Goal: Check status: Check status

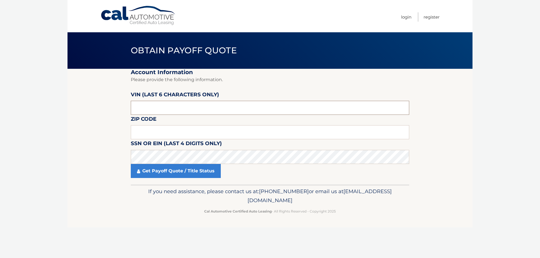
click at [160, 112] on input "text" at bounding box center [270, 108] width 278 height 14
click at [147, 133] on input "text" at bounding box center [270, 132] width 278 height 14
click at [148, 109] on input "text" at bounding box center [270, 108] width 278 height 14
paste input "NA0116"
click at [147, 133] on input "text" at bounding box center [270, 132] width 278 height 14
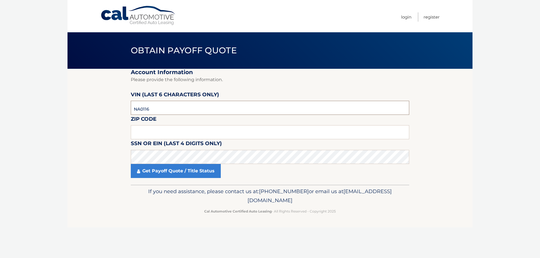
drag, startPoint x: 157, startPoint y: 111, endPoint x: 101, endPoint y: 109, distance: 55.7
click at [101, 109] on section "Account Information Please provide the following information. VIN (last 6 chara…" at bounding box center [269, 127] width 405 height 116
paste input "011641"
type input "011641"
click at [143, 133] on input "text" at bounding box center [270, 132] width 278 height 14
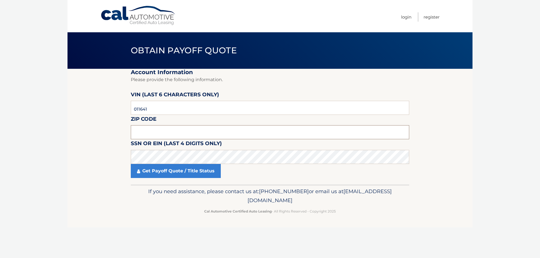
drag, startPoint x: 146, startPoint y: 136, endPoint x: 146, endPoint y: 128, distance: 7.9
click at [146, 136] on input "text" at bounding box center [270, 132] width 278 height 14
click at [143, 134] on input "text" at bounding box center [270, 132] width 278 height 14
type input "11710"
click at [155, 175] on link "Get Payoff Quote / Title Status" at bounding box center [176, 171] width 90 height 14
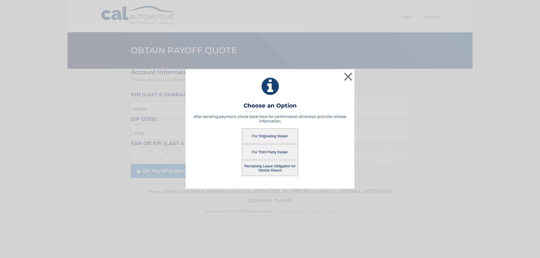
click at [277, 152] on button "For Third Party Dealer" at bounding box center [270, 152] width 56 height 15
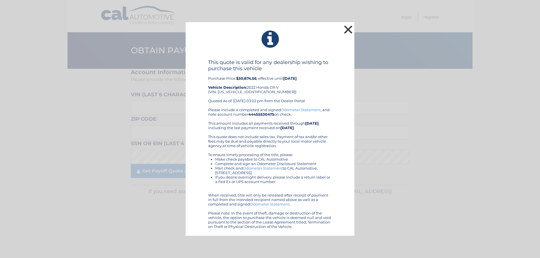
click at [348, 33] on button "×" at bounding box center [347, 29] width 11 height 11
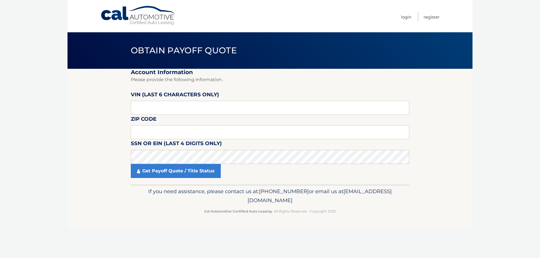
drag, startPoint x: 348, startPoint y: 33, endPoint x: 309, endPoint y: 86, distance: 66.0
click at [309, 86] on fieldset "Account Information Please provide the following information. [PERSON_NAME] (la…" at bounding box center [270, 127] width 278 height 116
click at [139, 108] on input "text" at bounding box center [270, 108] width 278 height 14
click at [150, 109] on input "text" at bounding box center [270, 108] width 278 height 14
drag, startPoint x: 150, startPoint y: 109, endPoint x: 117, endPoint y: 110, distance: 32.9
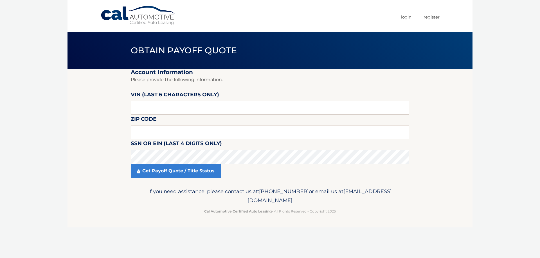
click at [117, 110] on section "Account Information Please provide the following information. [PERSON_NAME] (la…" at bounding box center [269, 127] width 405 height 116
paste input "011641"
type input "011641"
click at [136, 129] on input "text" at bounding box center [270, 132] width 278 height 14
type input "11710"
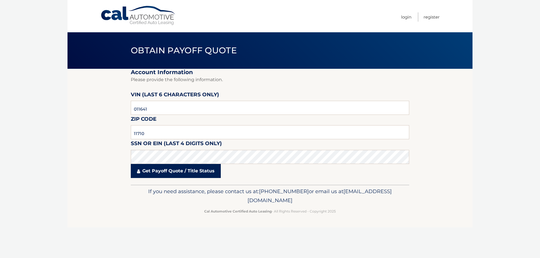
click at [149, 171] on link "Get Payoff Quote / Title Status" at bounding box center [176, 171] width 90 height 14
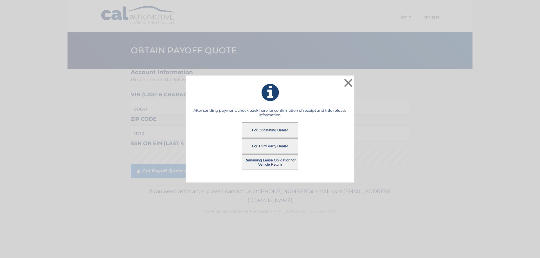
click at [271, 132] on button "For Originating Dealer" at bounding box center [270, 130] width 56 height 15
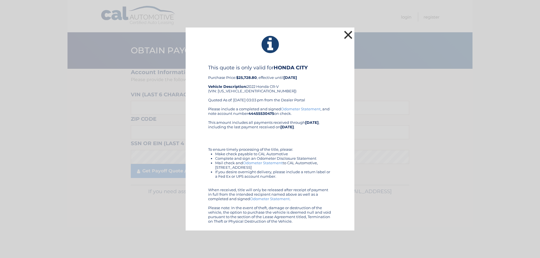
click at [350, 32] on button "×" at bounding box center [347, 34] width 11 height 11
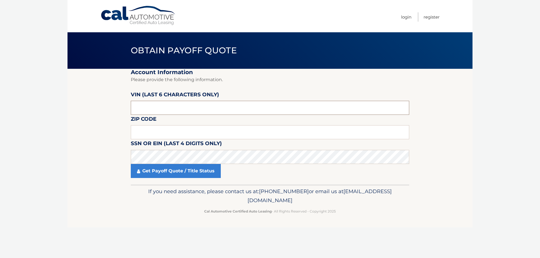
click at [152, 108] on input "text" at bounding box center [270, 108] width 278 height 14
drag, startPoint x: 152, startPoint y: 108, endPoint x: 90, endPoint y: 115, distance: 62.5
click at [90, 115] on section "Account Information Please provide the following information. [PERSON_NAME] (la…" at bounding box center [269, 127] width 405 height 116
paste input "011641"
type input "011641"
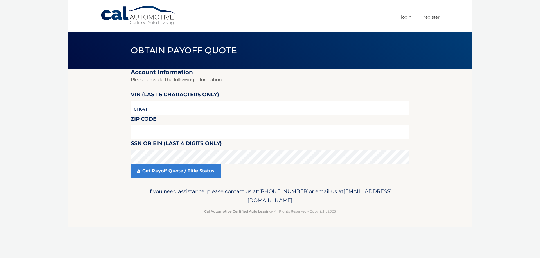
drag, startPoint x: 139, startPoint y: 130, endPoint x: 148, endPoint y: 139, distance: 12.9
click at [139, 130] on input "text" at bounding box center [270, 132] width 278 height 14
type input "11710"
click at [160, 172] on link "Get Payoff Quote / Title Status" at bounding box center [176, 171] width 90 height 14
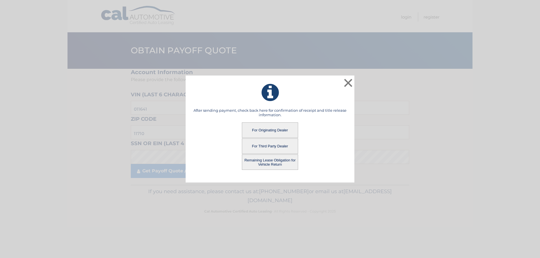
click at [259, 129] on button "For Originating Dealer" at bounding box center [270, 130] width 56 height 15
